Goal: Task Accomplishment & Management: Use online tool/utility

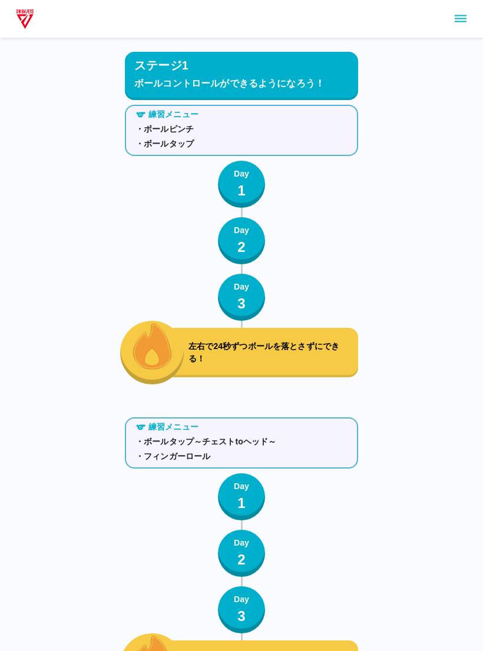
scroll to position [2724, 0]
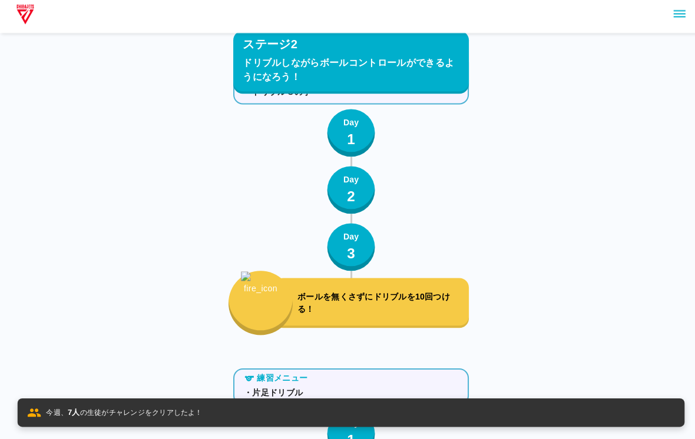
scroll to position [2881, 0]
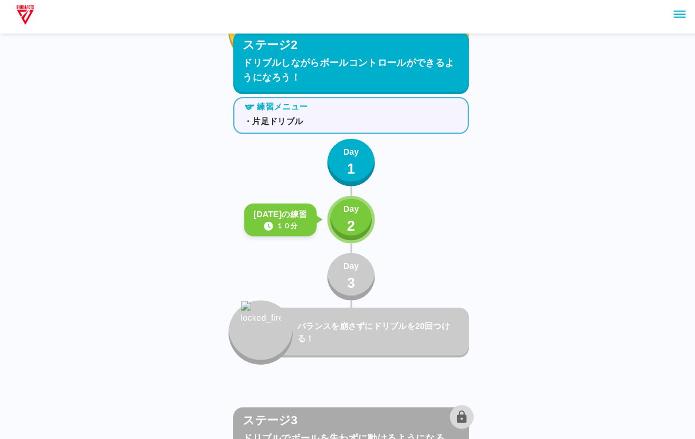
click at [347, 229] on p "2" at bounding box center [347, 228] width 8 height 21
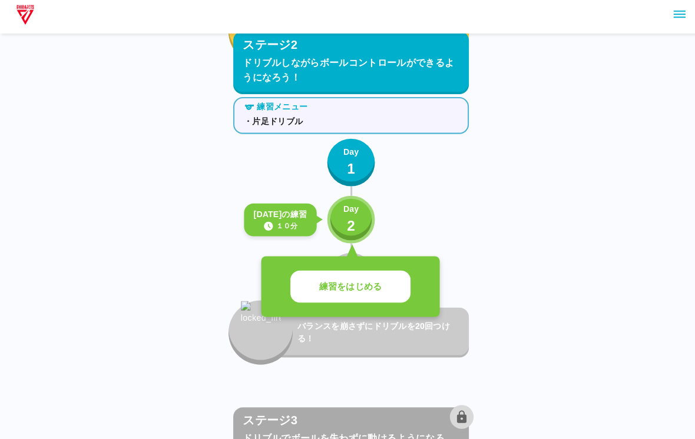
click at [393, 259] on div "練習をはじめる" at bounding box center [347, 289] width 177 height 61
click at [346, 289] on p "練習をはじめる" at bounding box center [347, 289] width 62 height 14
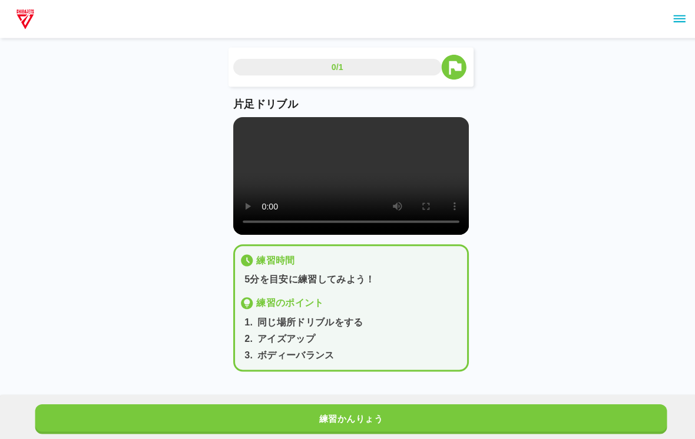
click at [368, 188] on video at bounding box center [347, 174] width 233 height 117
click at [257, 138] on video at bounding box center [347, 174] width 233 height 117
click at [234, 118] on video at bounding box center [347, 174] width 233 height 117
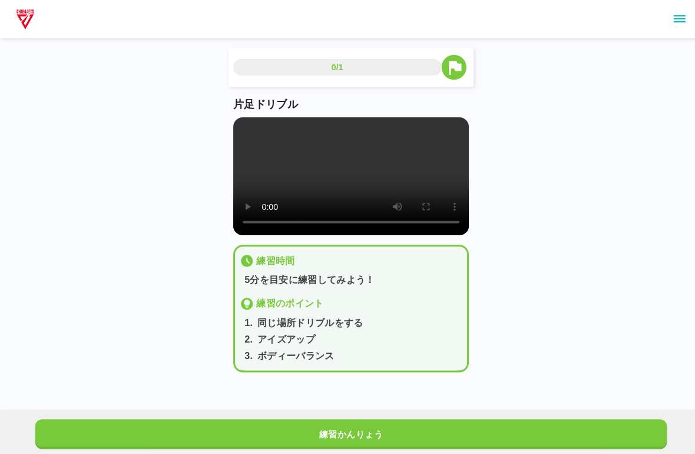
click at [239, 131] on video at bounding box center [347, 174] width 233 height 117
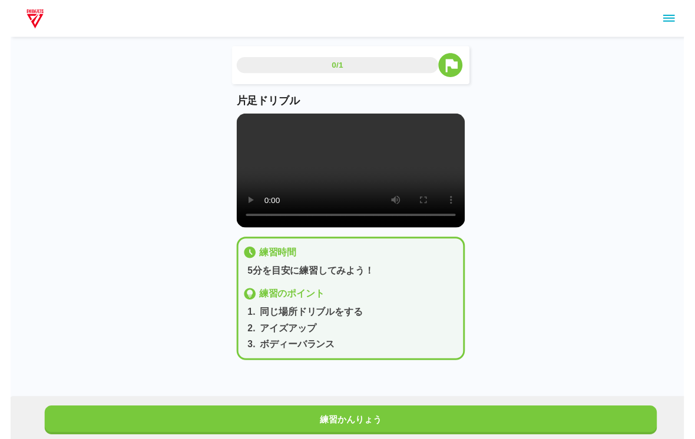
scroll to position [9, 0]
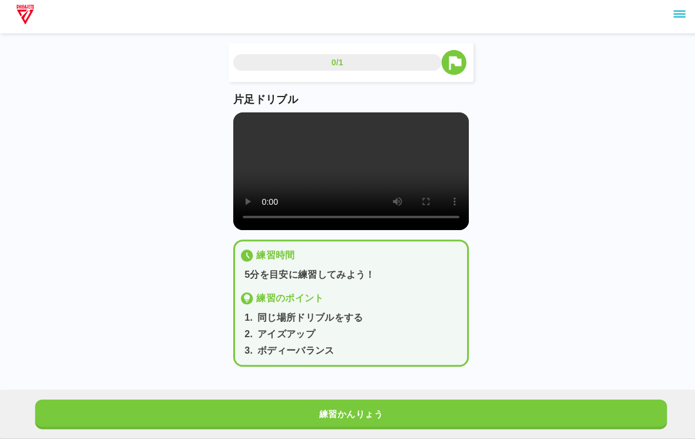
click at [482, 391] on div "練習かんりょう" at bounding box center [347, 415] width 695 height 48
click at [482, 411] on button "練習かんりょう" at bounding box center [348, 415] width 626 height 29
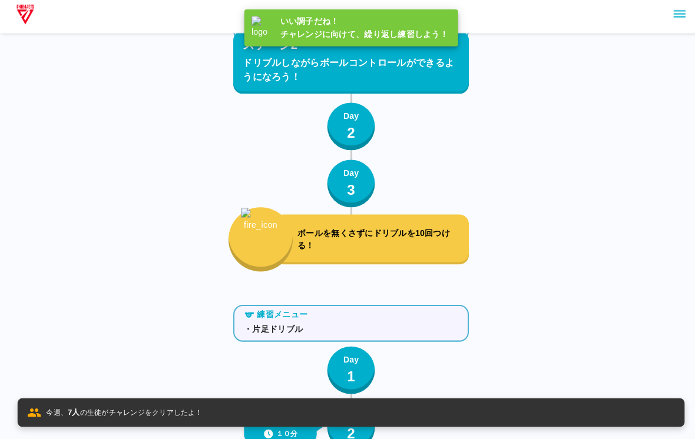
scroll to position [2881, 0]
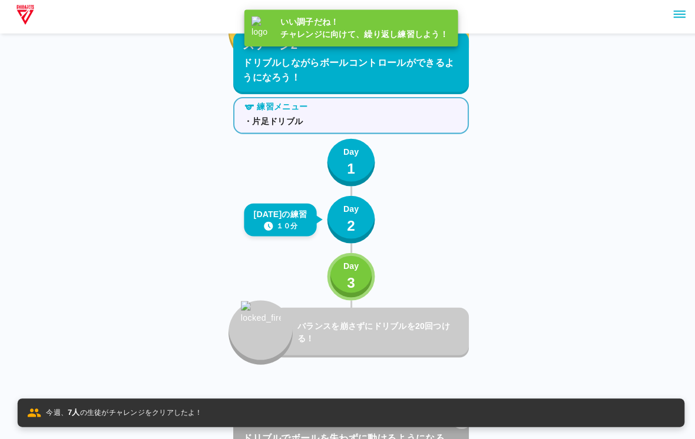
click at [332, 271] on button "Day 3" at bounding box center [347, 278] width 47 height 47
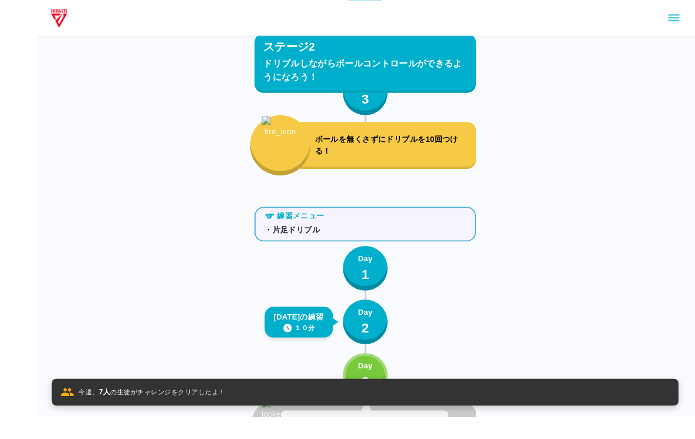
scroll to position [2743, 0]
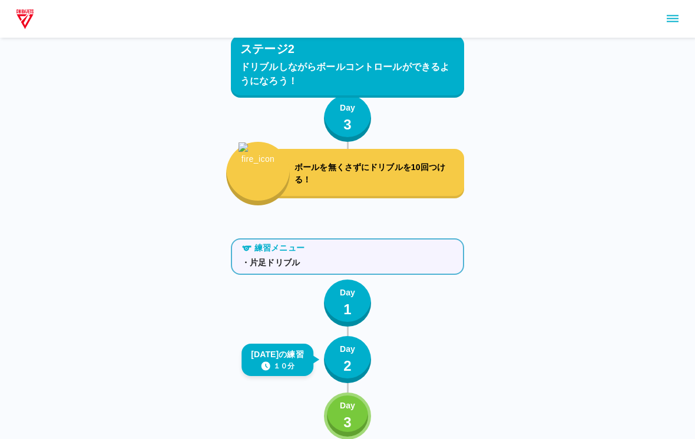
click at [320, 244] on div "練習メニュー" at bounding box center [347, 248] width 221 height 12
click at [232, 433] on div "練習メニュー ・片足ドリブル Day 1 [DATE]の練習 １０分 Day 2 Day 3 バランスを崩さずにドリブルを20回つける！" at bounding box center [347, 369] width 233 height 270
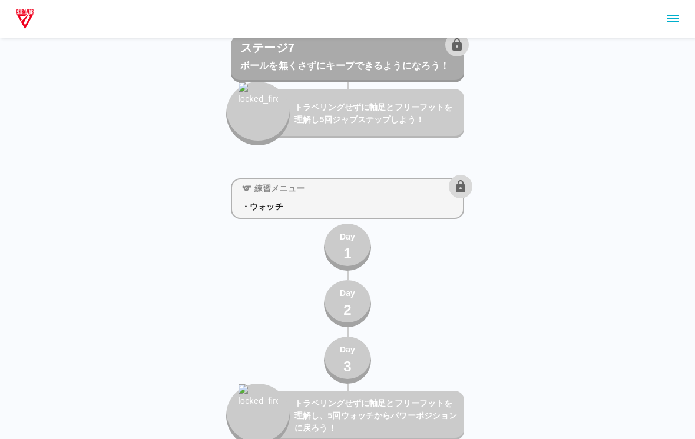
scroll to position [8206, 0]
